Goal: Transaction & Acquisition: Subscribe to service/newsletter

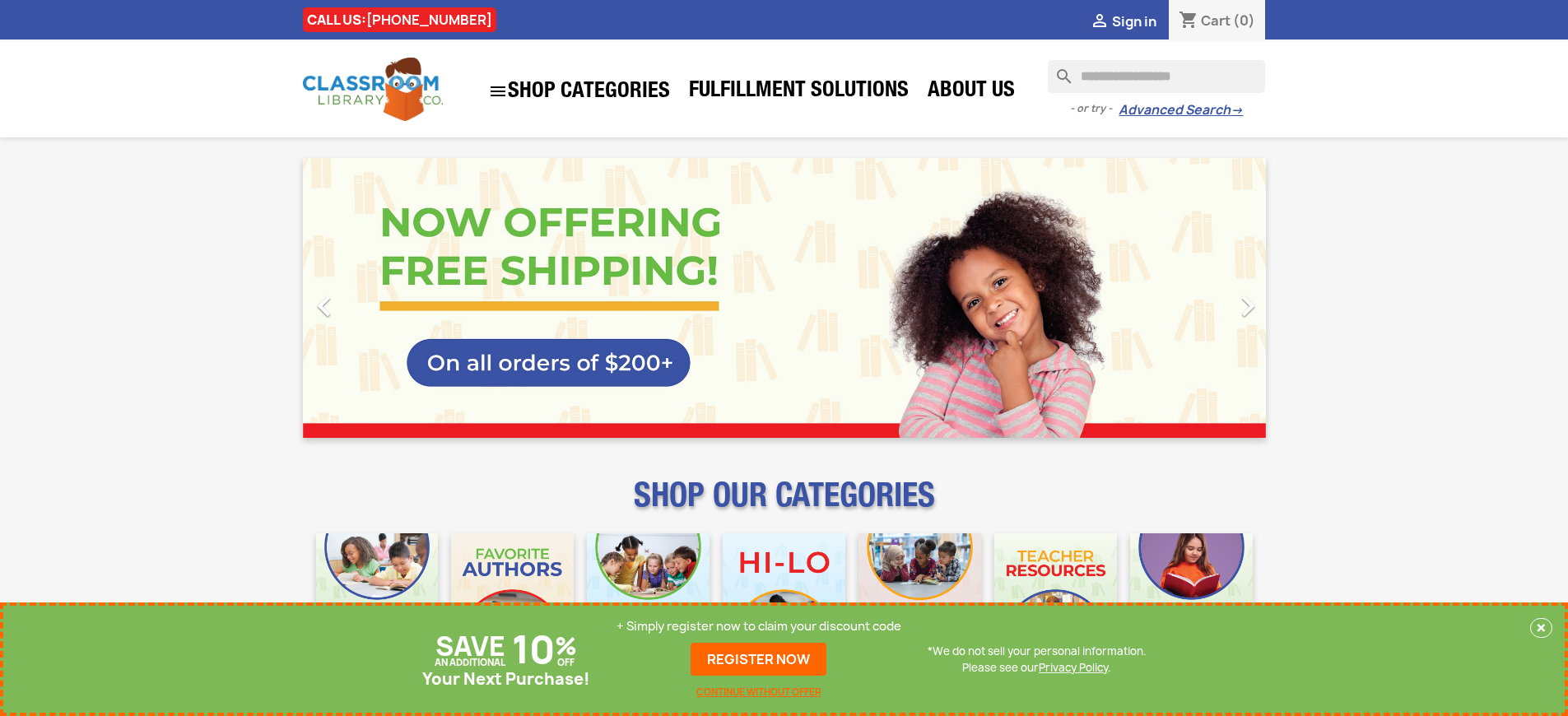
click at [759, 626] on p "+ Simply register now to claim your discount code" at bounding box center [758, 625] width 285 height 16
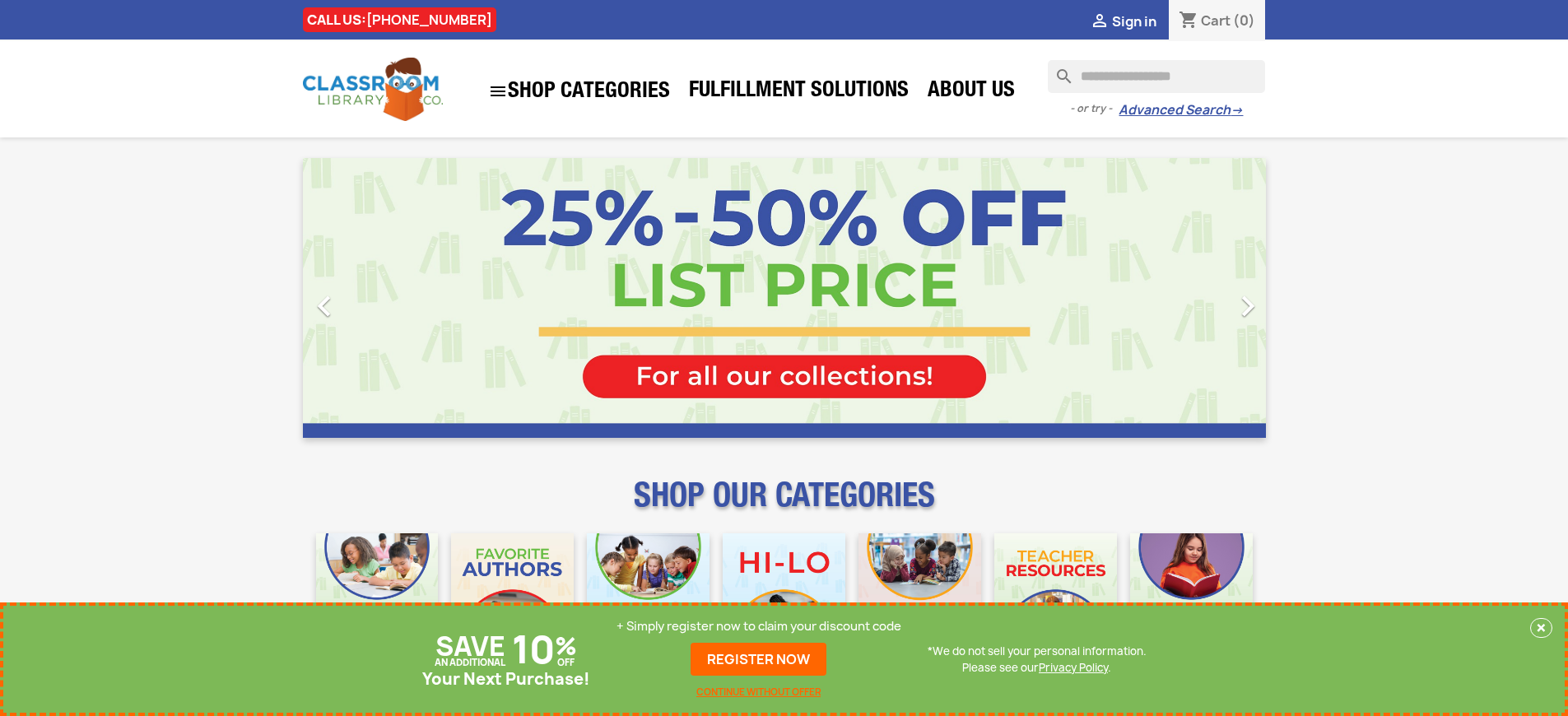
click at [759, 626] on p "+ Simply register now to claim your discount code" at bounding box center [758, 625] width 285 height 16
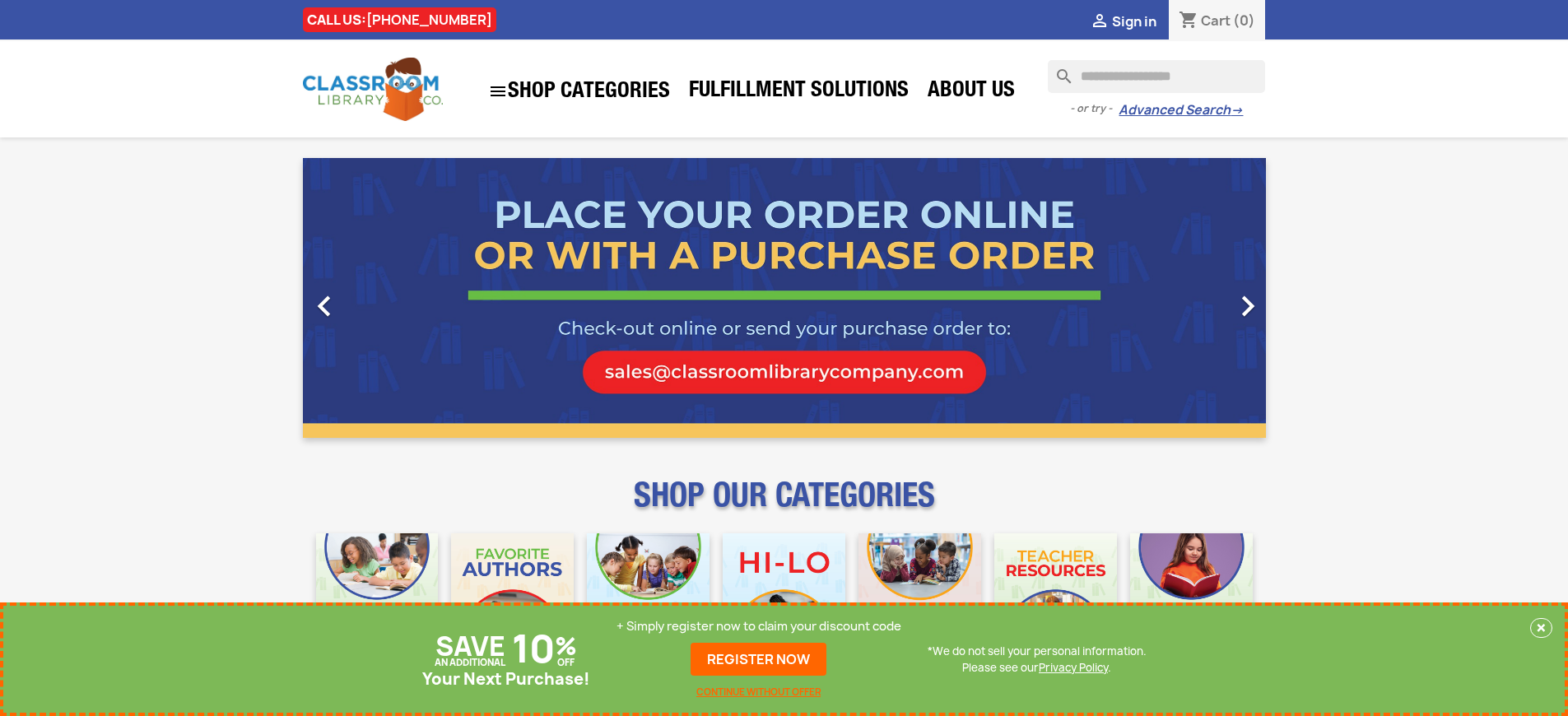
click at [759, 626] on p "+ Simply register now to claim your discount code" at bounding box center [758, 625] width 285 height 16
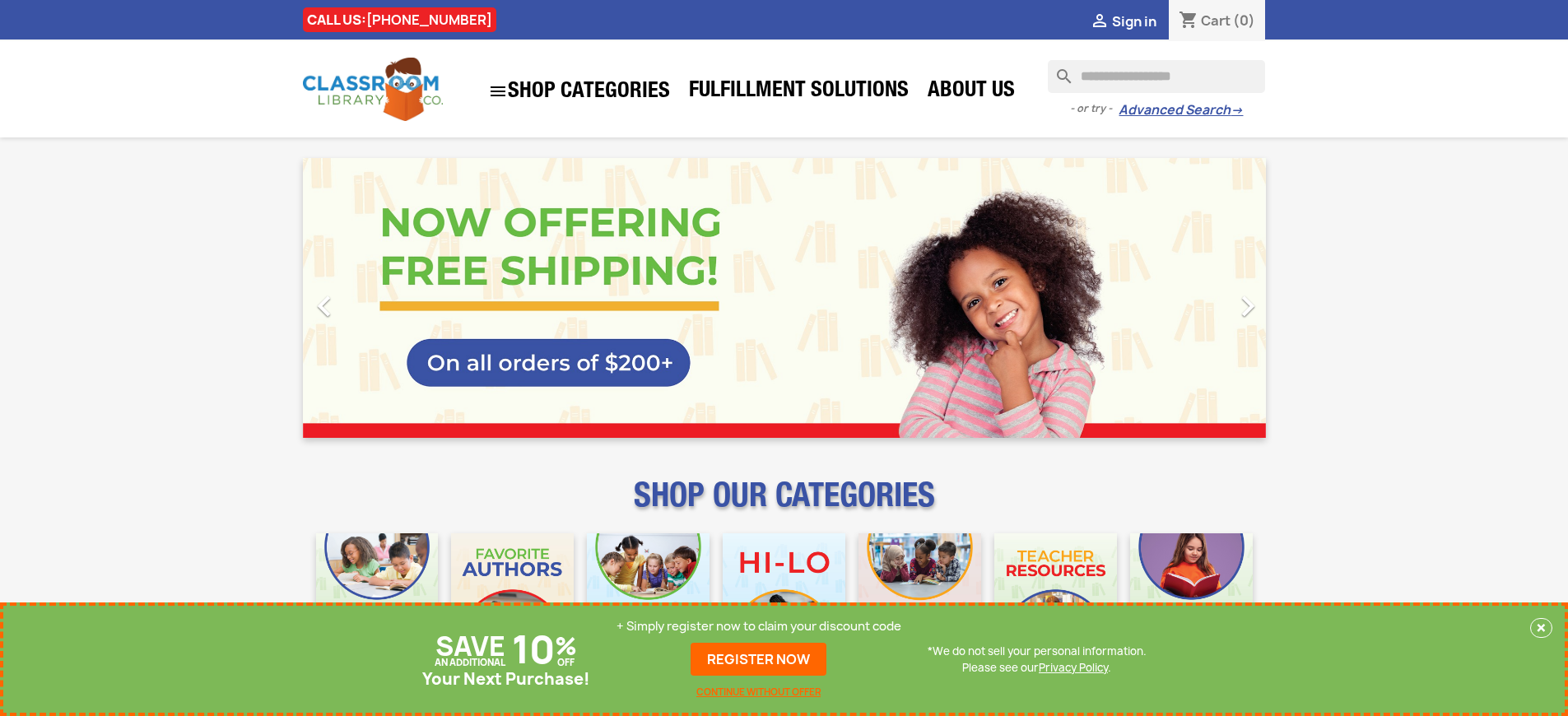
click at [759, 626] on p "+ Simply register now to claim your discount code" at bounding box center [758, 625] width 285 height 16
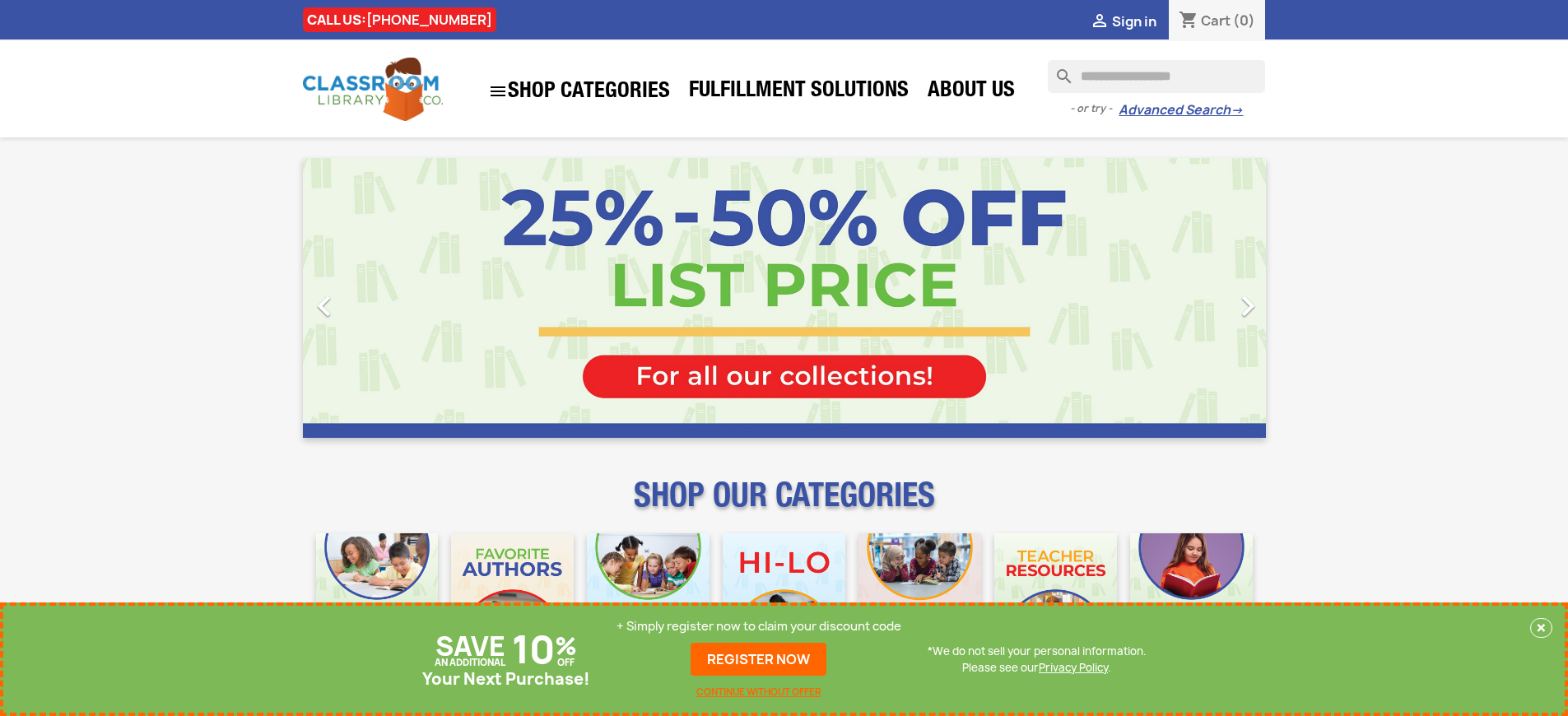
click at [759, 626] on p "+ Simply register now to claim your discount code" at bounding box center [758, 625] width 285 height 16
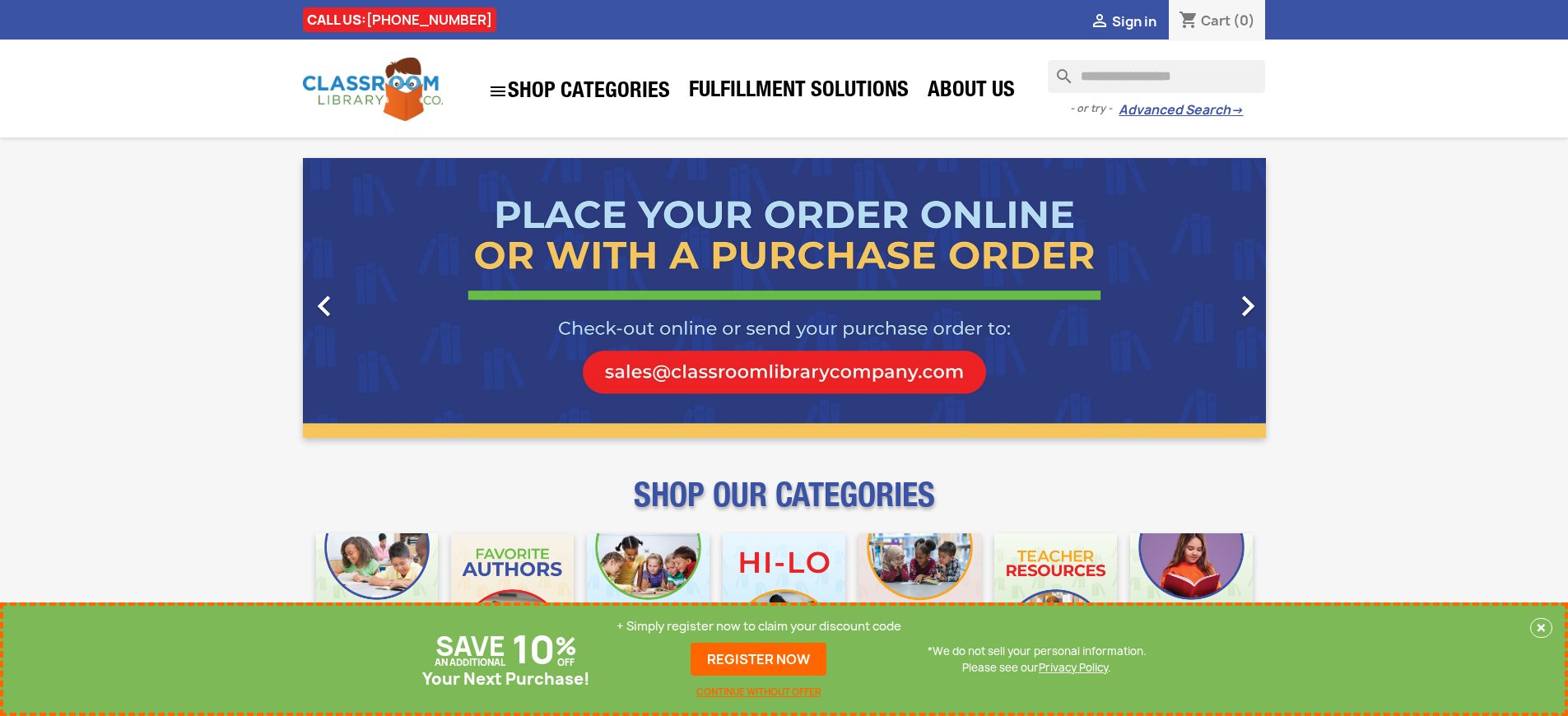
click at [759, 626] on p "+ Simply register now to claim your discount code" at bounding box center [758, 625] width 285 height 16
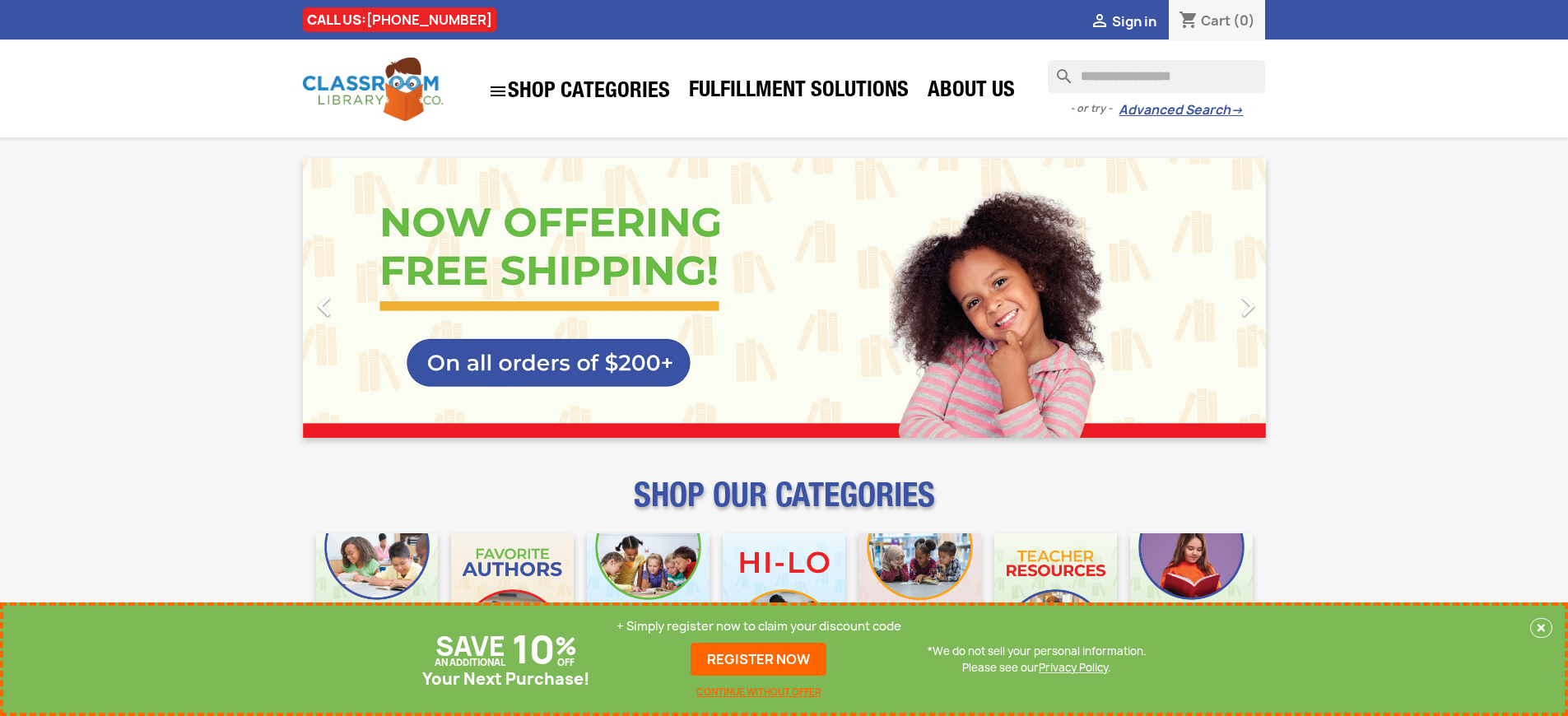
click at [759, 626] on p "+ Simply register now to claim your discount code" at bounding box center [758, 625] width 285 height 16
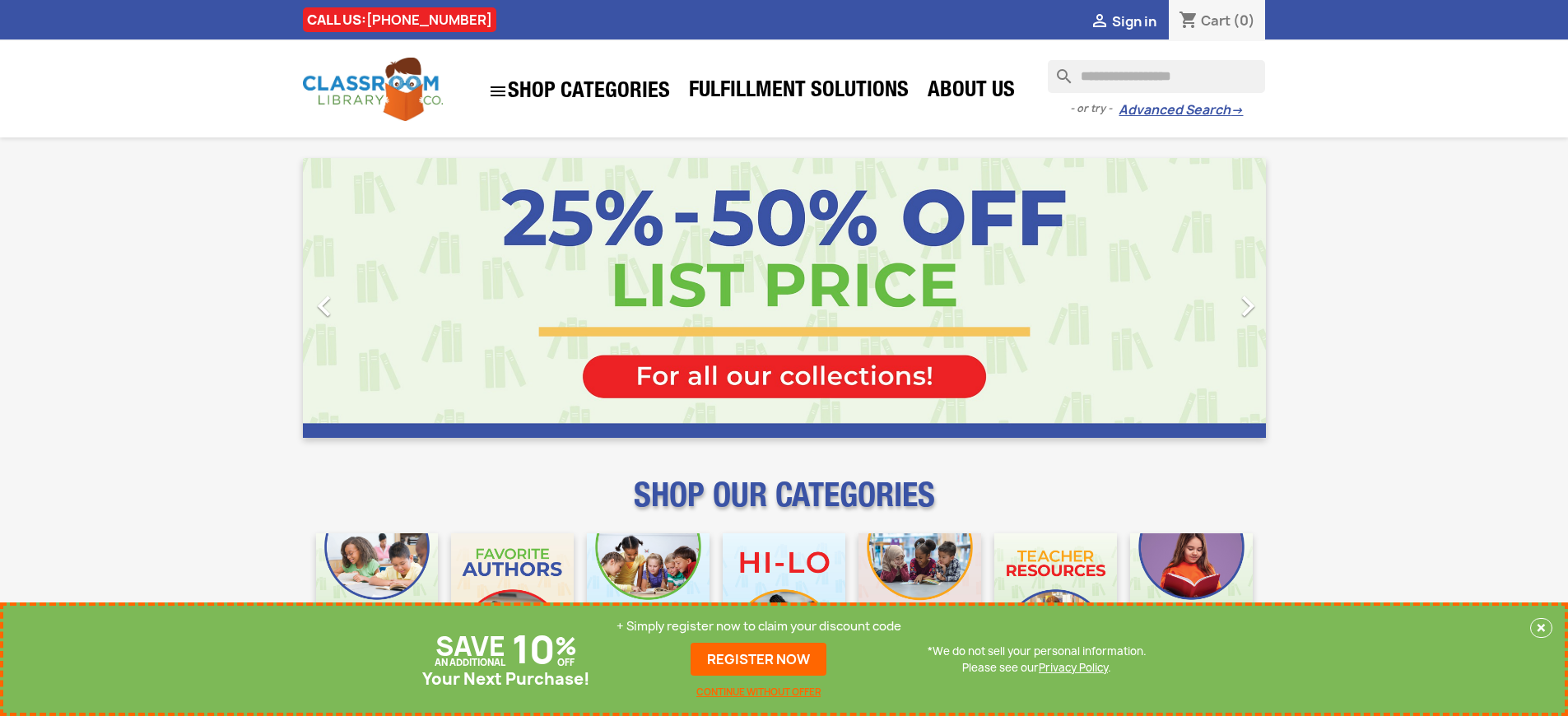
click at [759, 626] on p "+ Simply register now to claim your discount code" at bounding box center [758, 625] width 285 height 16
click at [759, 659] on link "REGISTER NOW" at bounding box center [758, 659] width 136 height 33
click at [759, 626] on p "+ Simply register now to claim your discount code" at bounding box center [758, 625] width 285 height 16
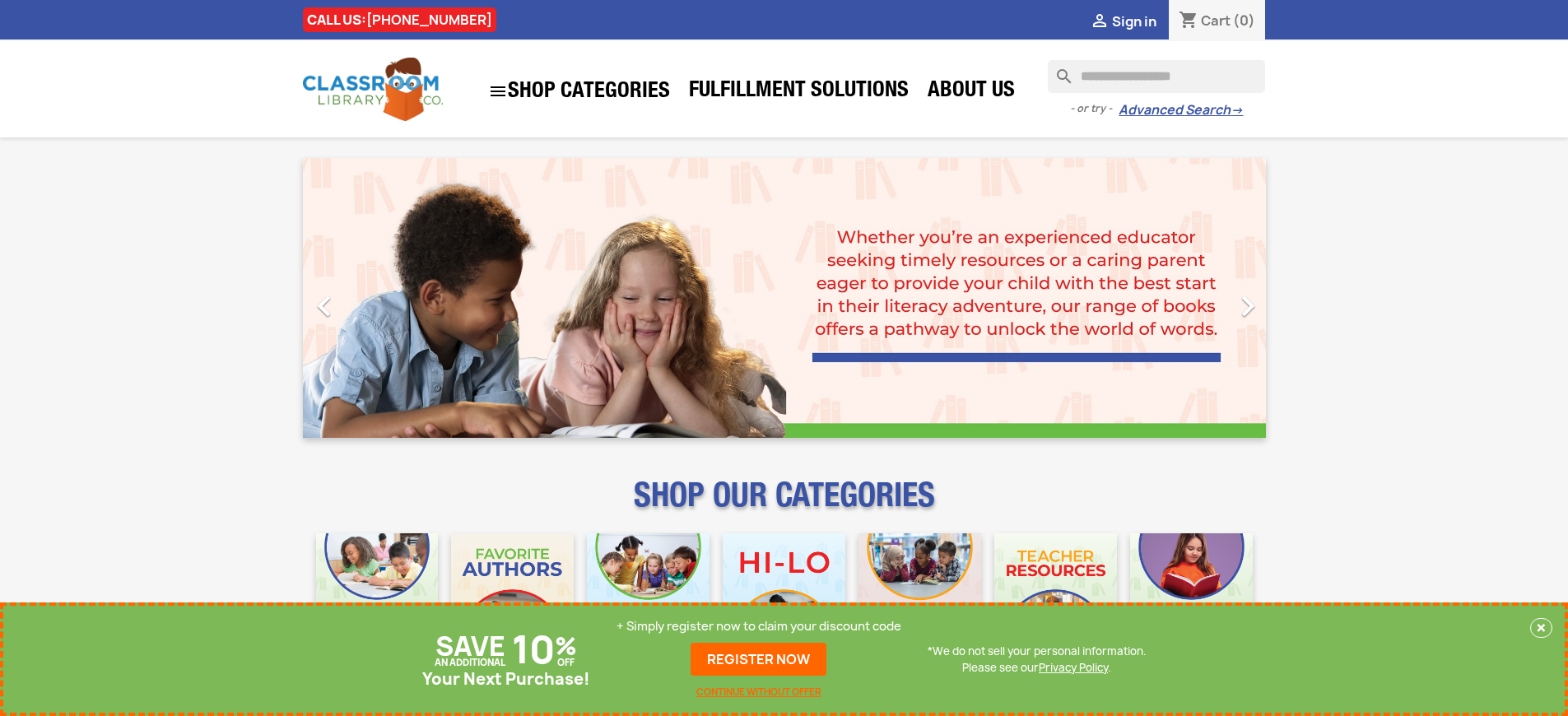
click at [759, 626] on p "+ Simply register now to claim your discount code" at bounding box center [758, 625] width 285 height 16
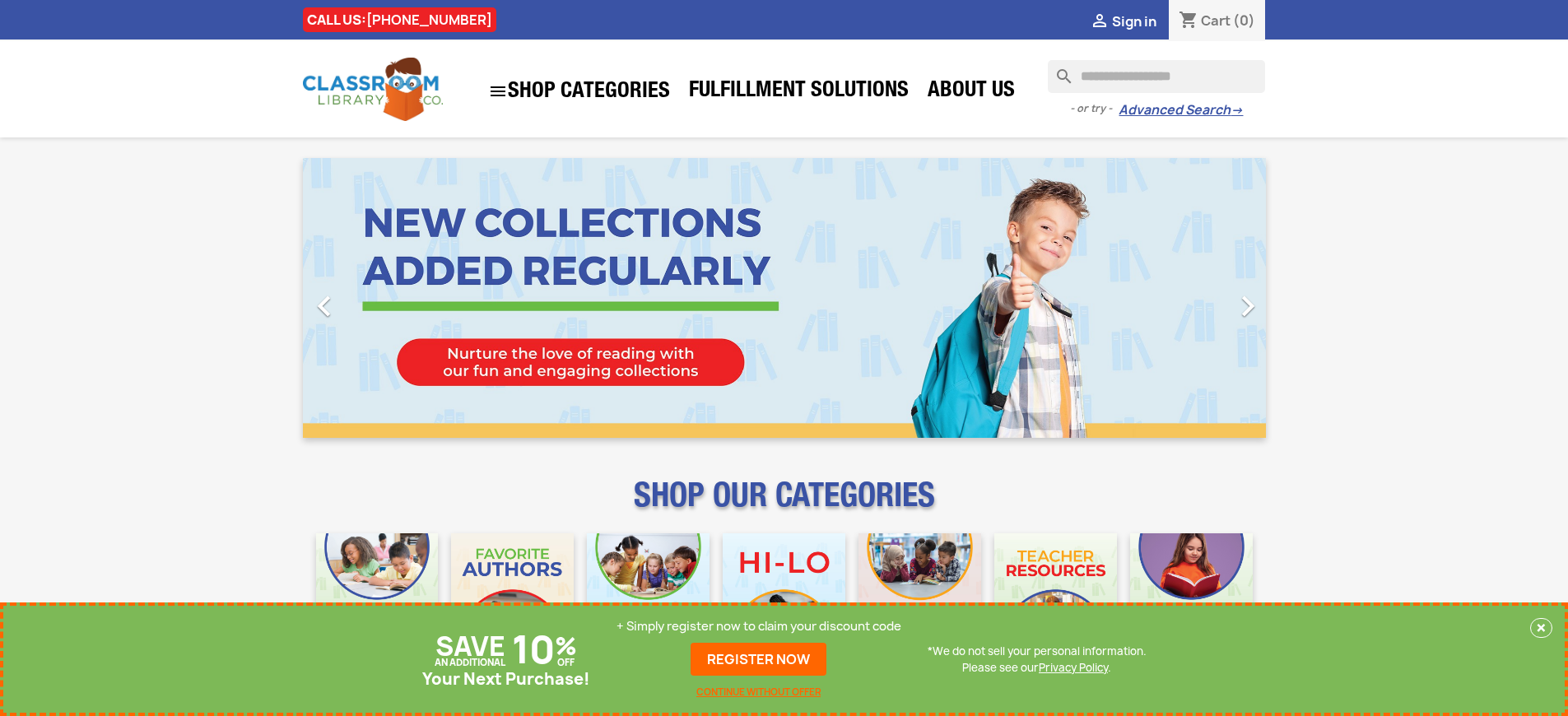
click at [759, 626] on p "+ Simply register now to claim your discount code" at bounding box center [758, 625] width 285 height 16
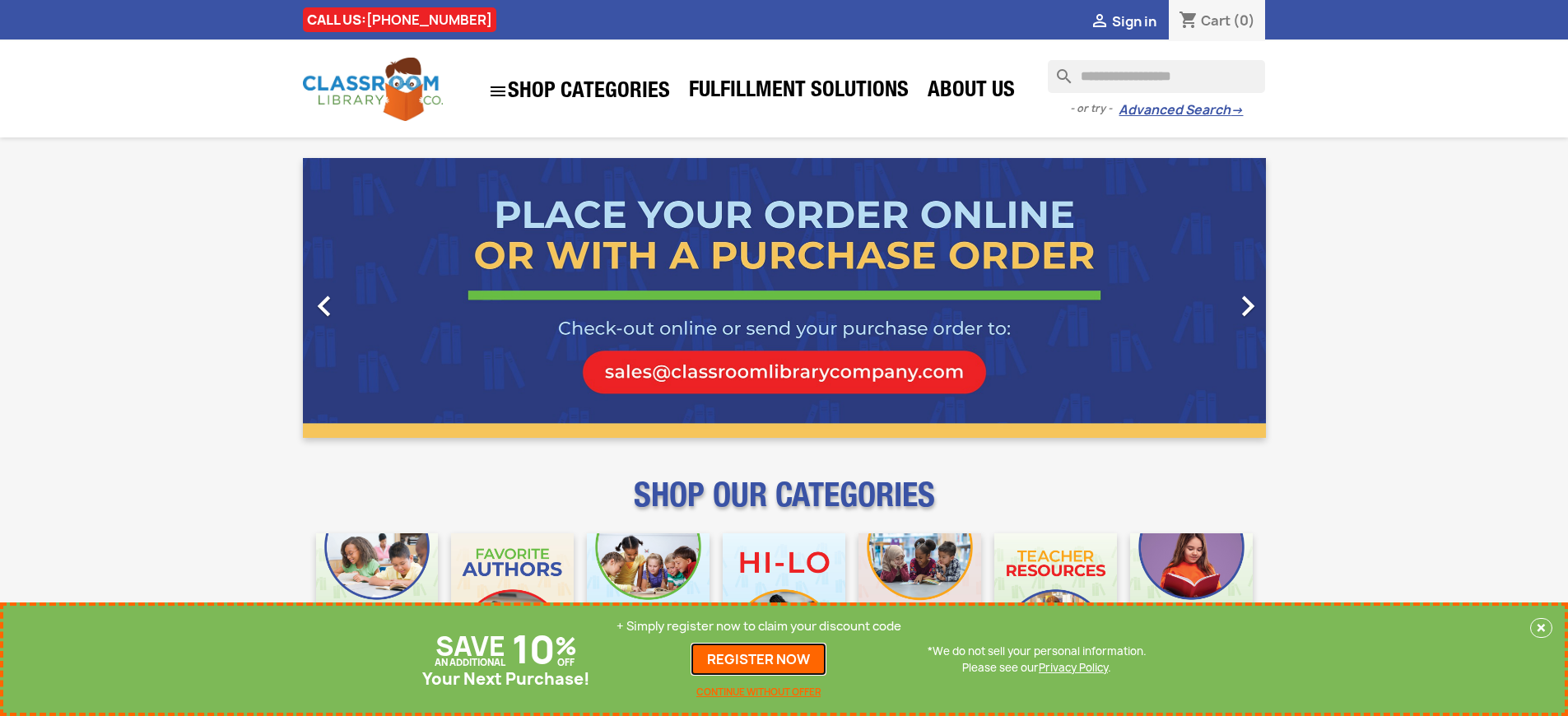
click at [759, 669] on link "REGISTER NOW" at bounding box center [758, 659] width 136 height 33
